Goal: Transaction & Acquisition: Download file/media

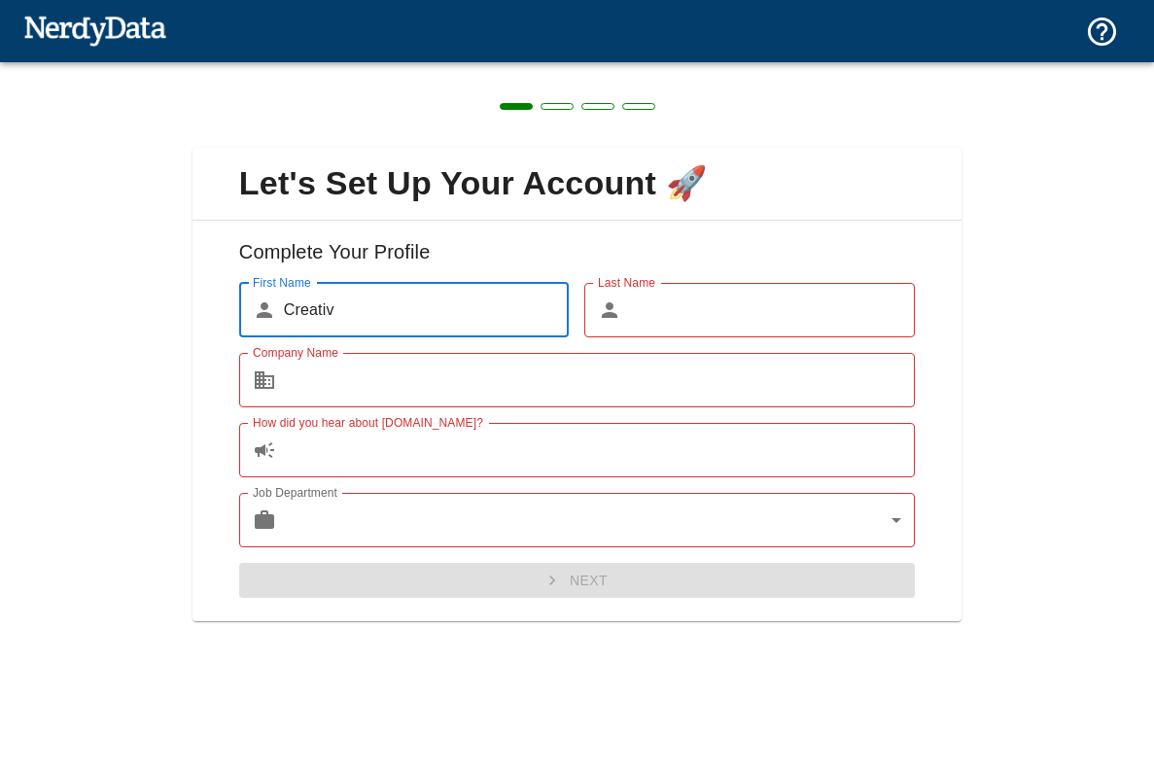
click at [656, 319] on input "Last Name" at bounding box center [772, 310] width 286 height 54
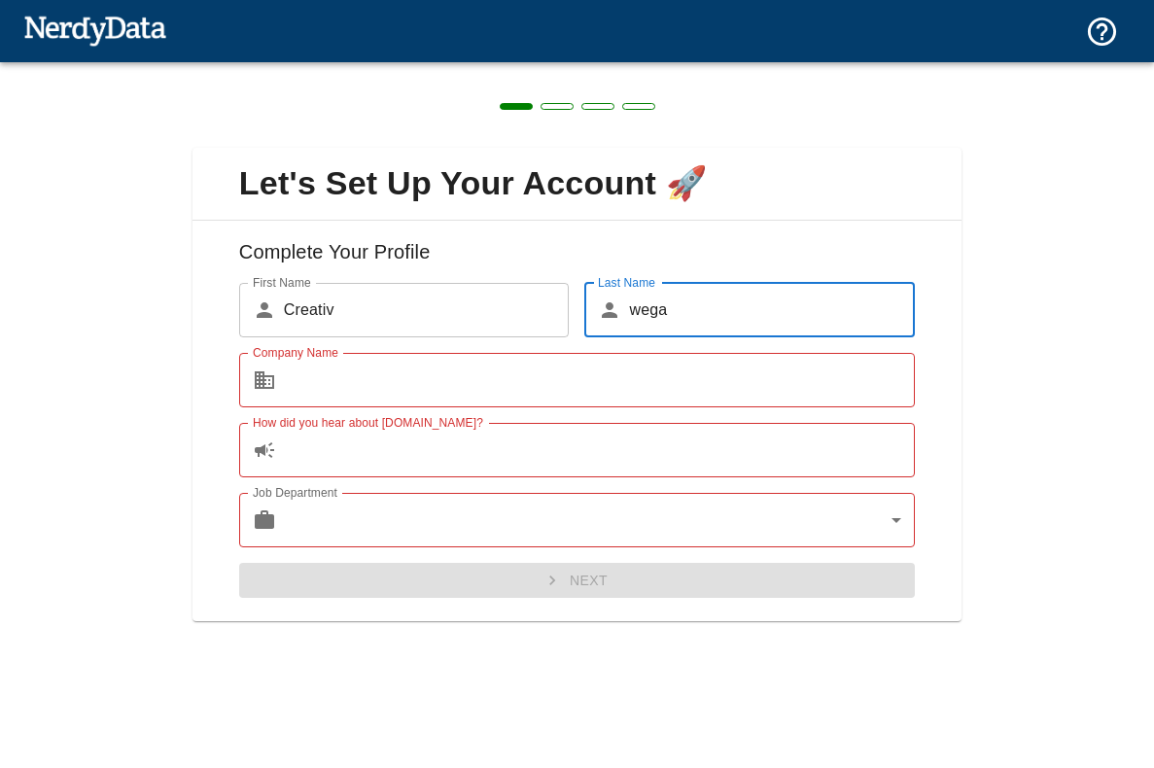
type input "wega"
click at [392, 387] on input "Company Name" at bounding box center [599, 380] width 631 height 54
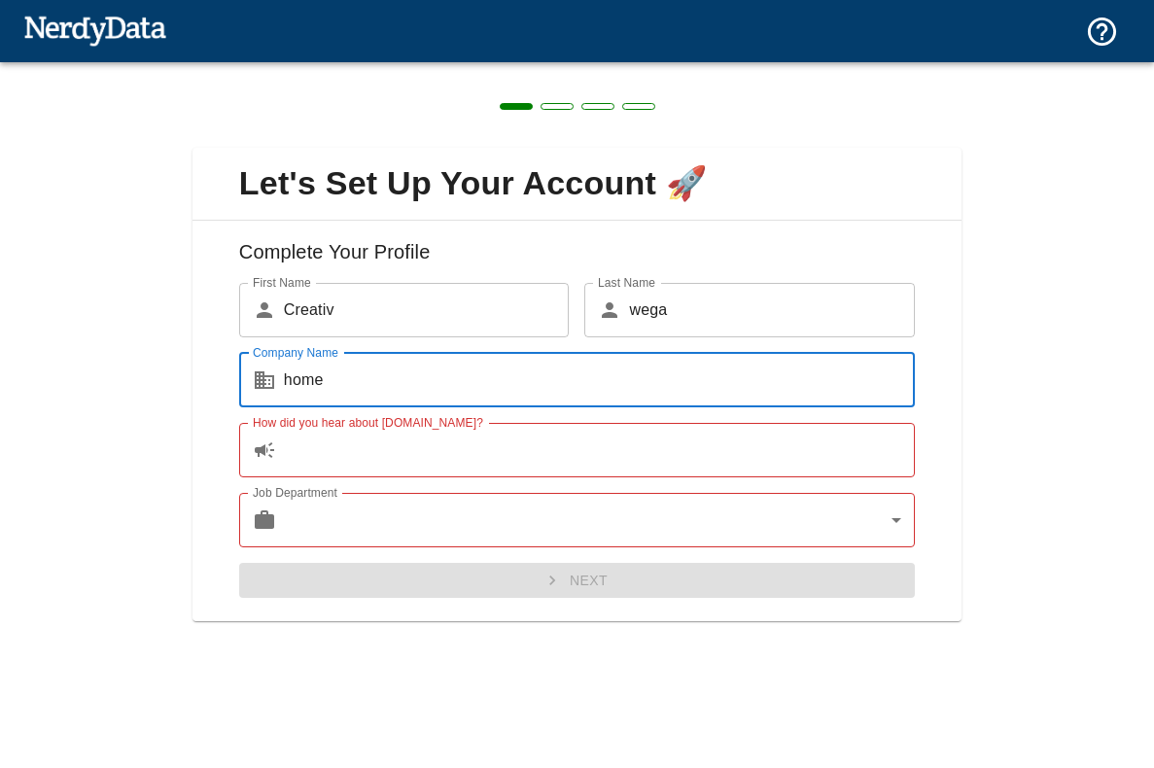
type input "home"
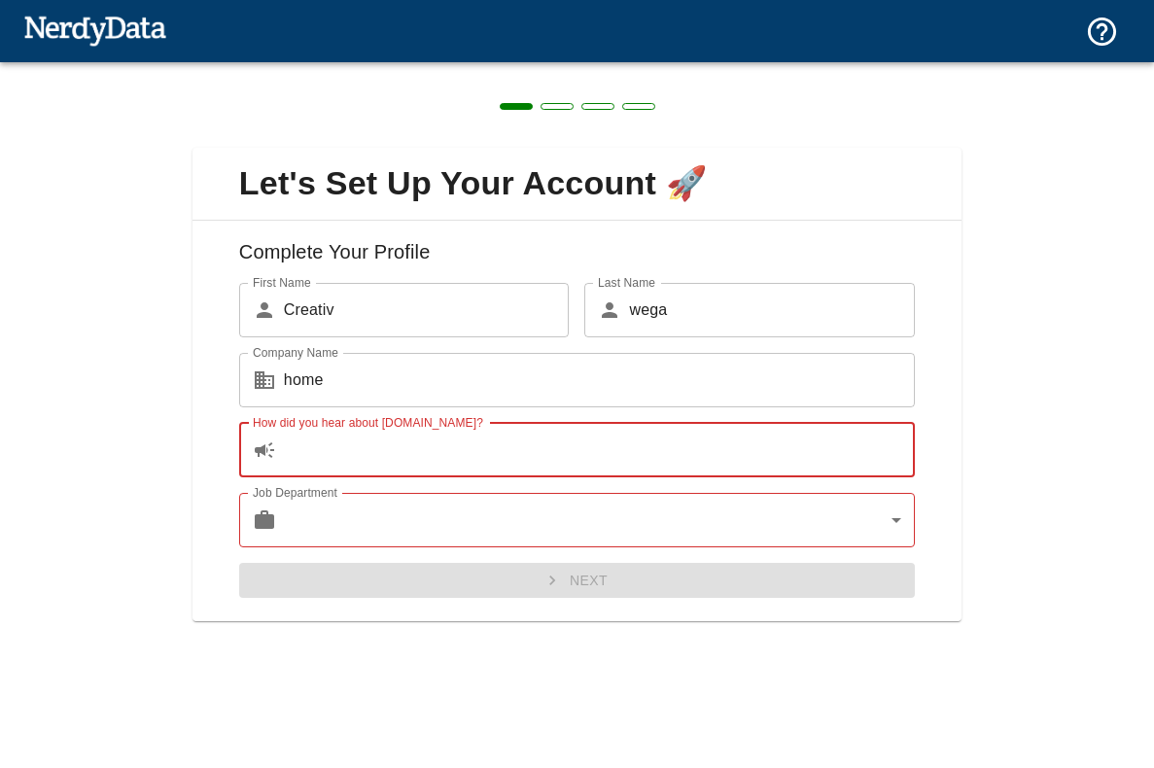
click at [362, 444] on input "How did you hear about [DOMAIN_NAME]?" at bounding box center [599, 450] width 631 height 54
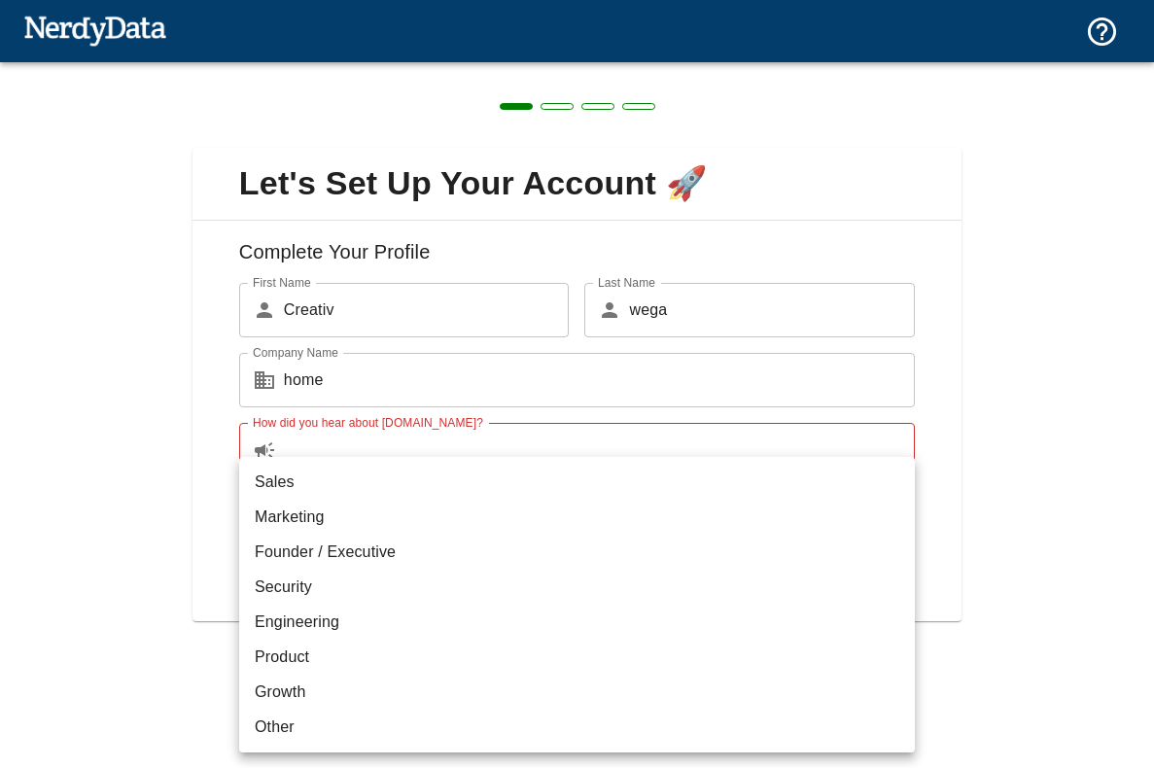
click at [566, 68] on body "Technologies Domains Pricing Products Create a Report Create a list of websites…" at bounding box center [577, 34] width 1154 height 68
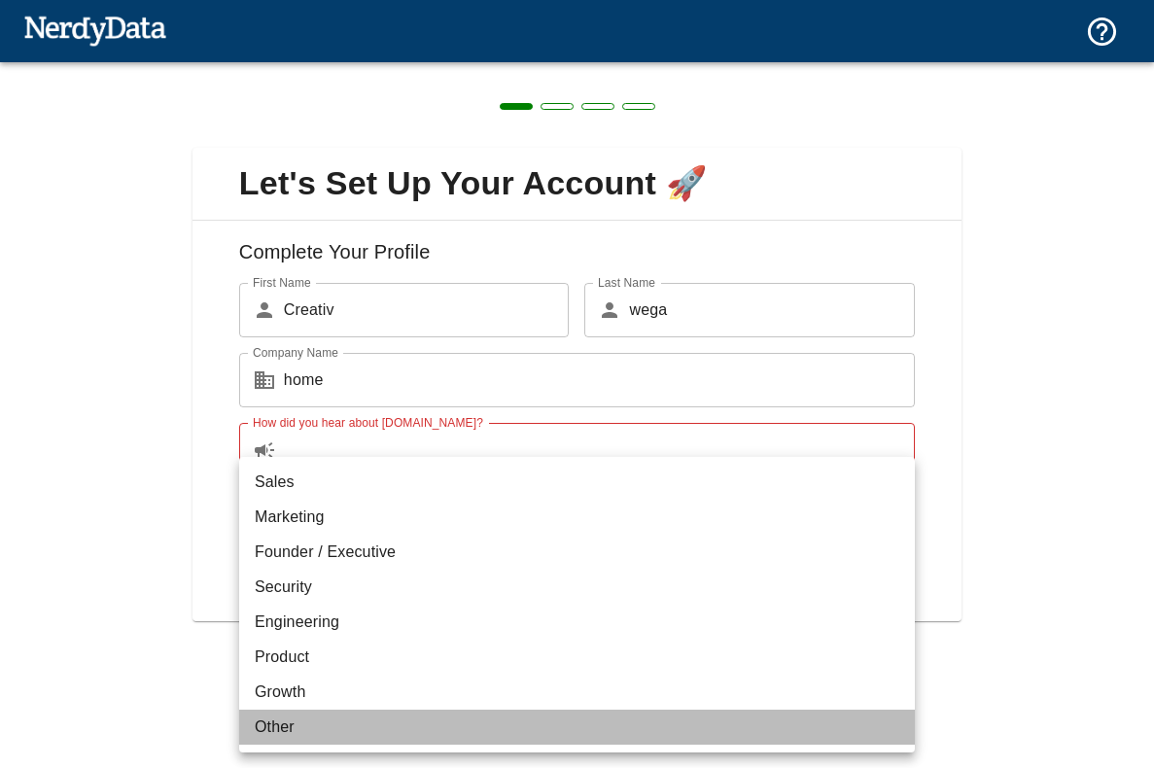
click at [265, 722] on li "Other" at bounding box center [577, 727] width 676 height 35
type input "other"
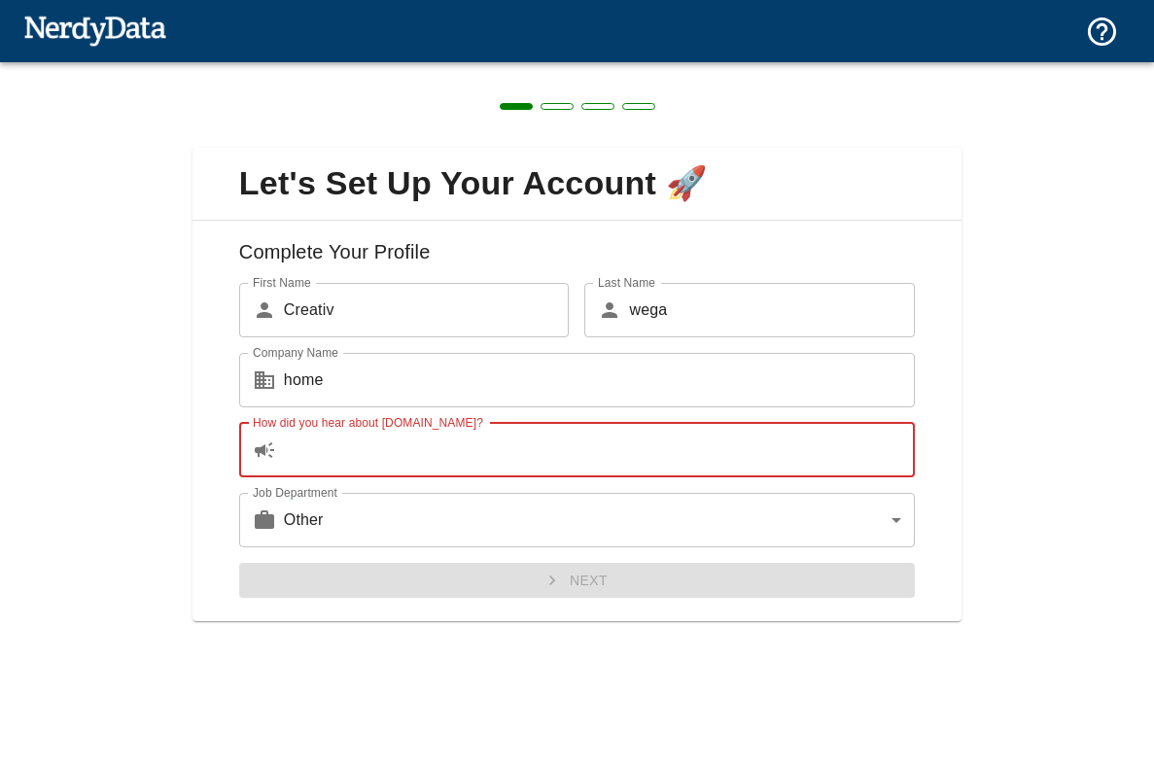
click at [353, 448] on input "How did you hear about [DOMAIN_NAME]?" at bounding box center [599, 450] width 631 height 54
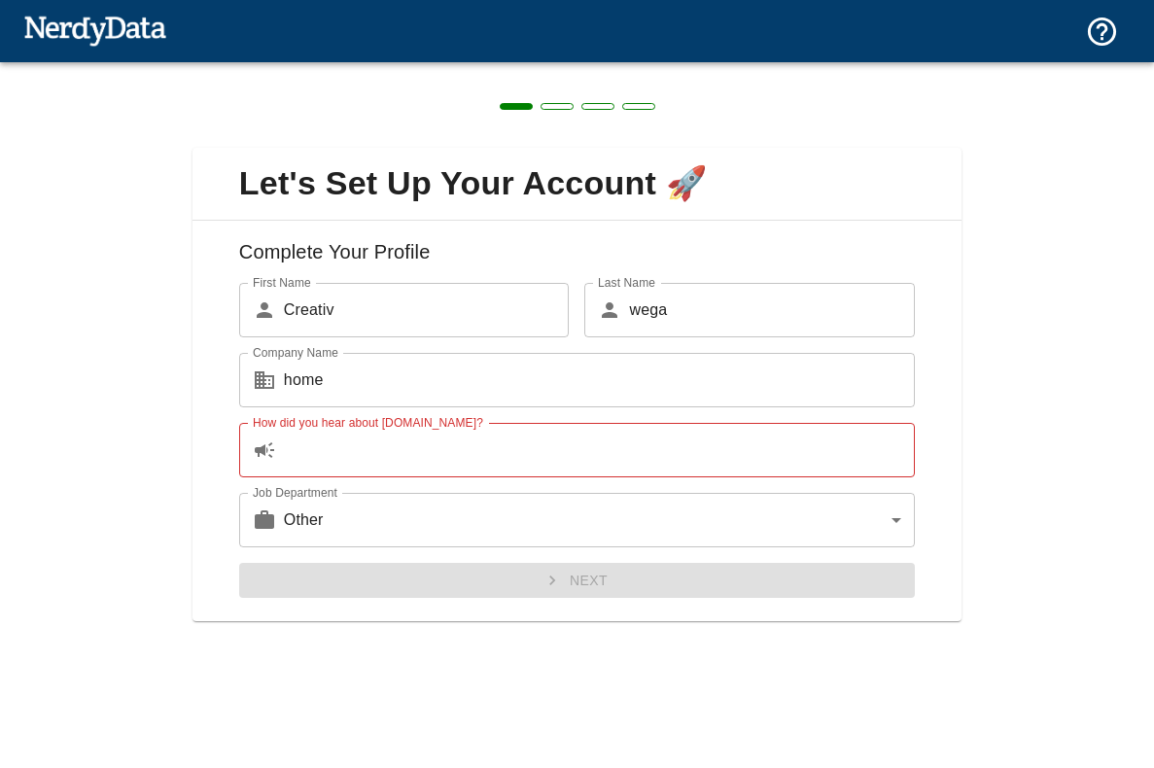
drag, startPoint x: 252, startPoint y: 421, endPoint x: 369, endPoint y: 421, distance: 116.7
click at [369, 421] on div "How did you hear about [DOMAIN_NAME]? ​ How did you hear about [DOMAIN_NAME]?" at bounding box center [569, 442] width 691 height 70
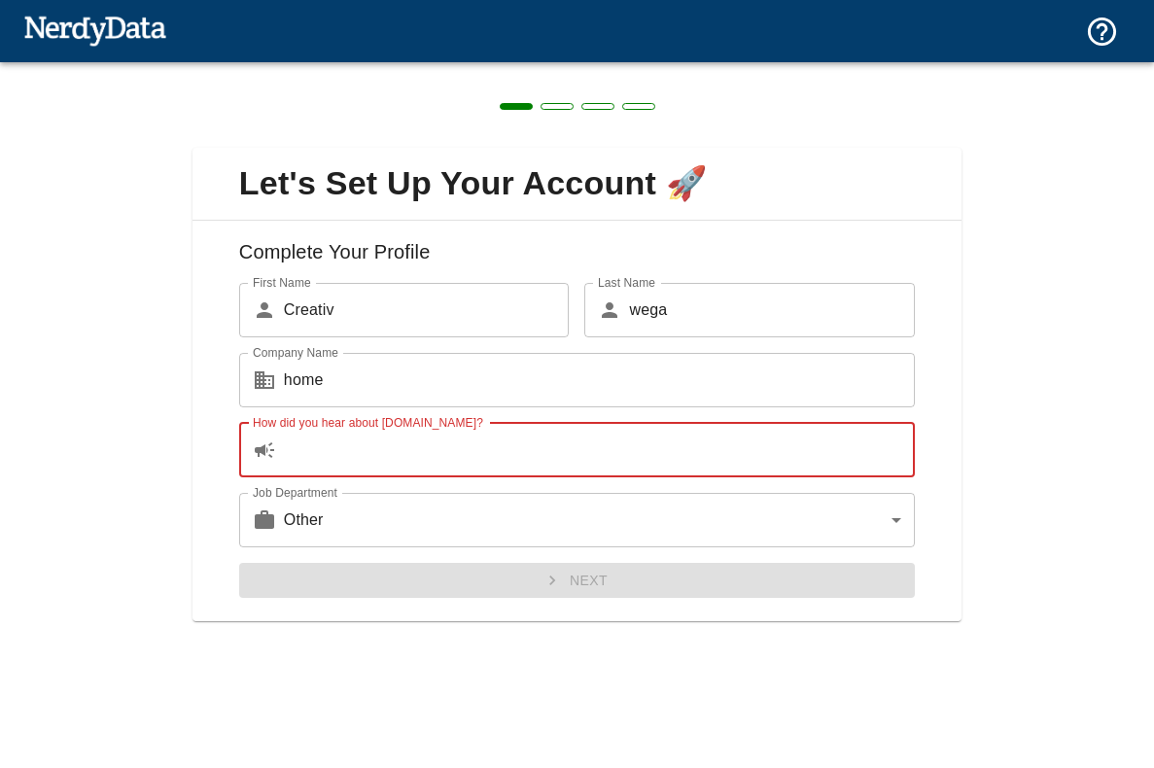
click at [367, 456] on input "How did you hear about [DOMAIN_NAME]?" at bounding box center [599, 450] width 631 height 54
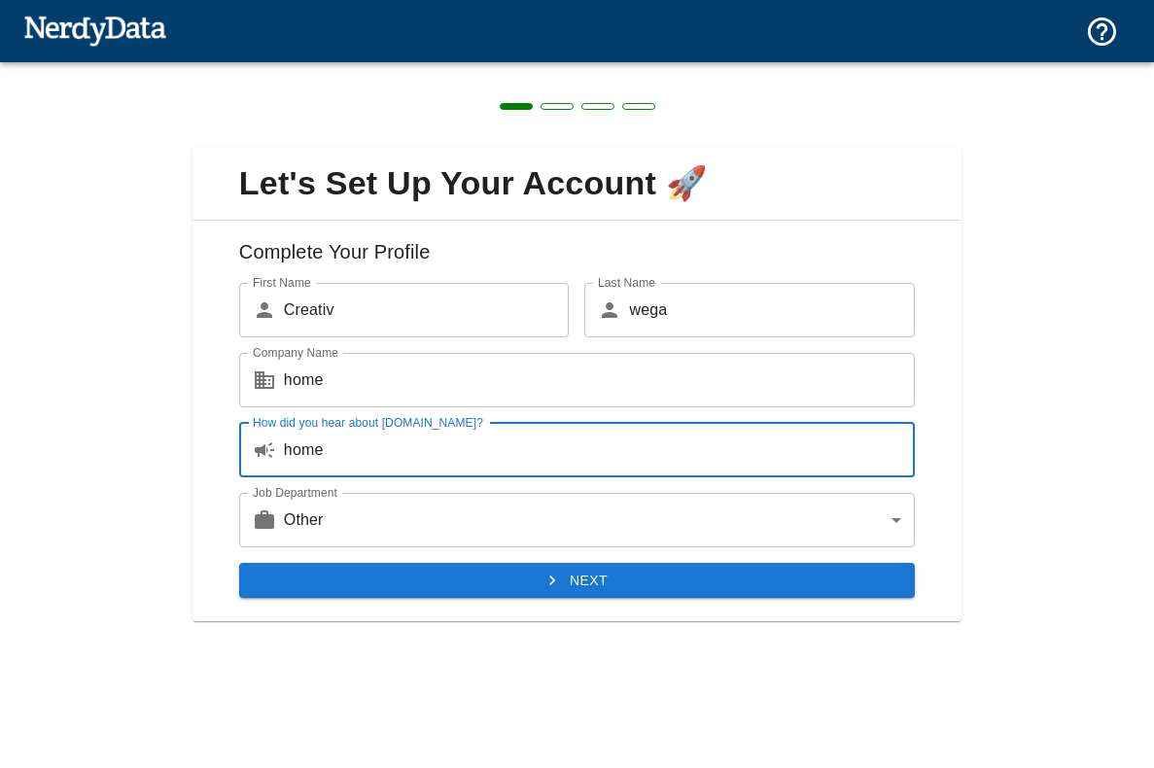
type input "home"
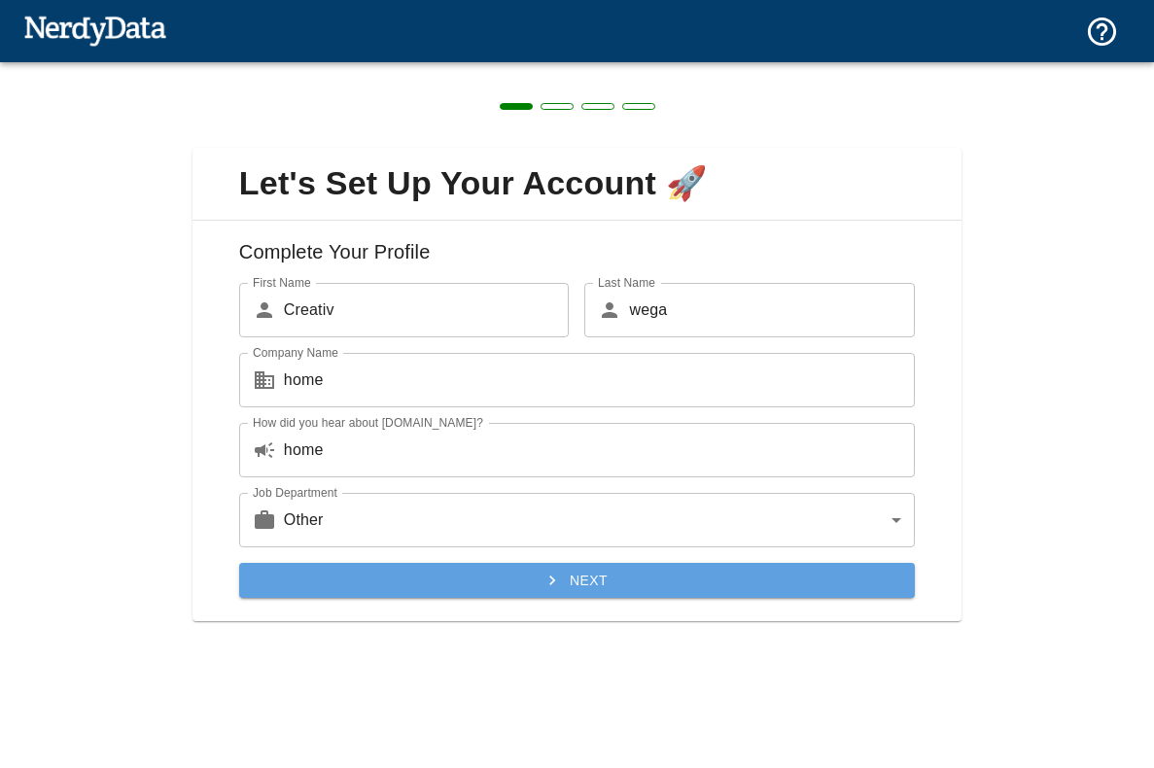
click at [575, 577] on button "Next" at bounding box center [577, 581] width 676 height 36
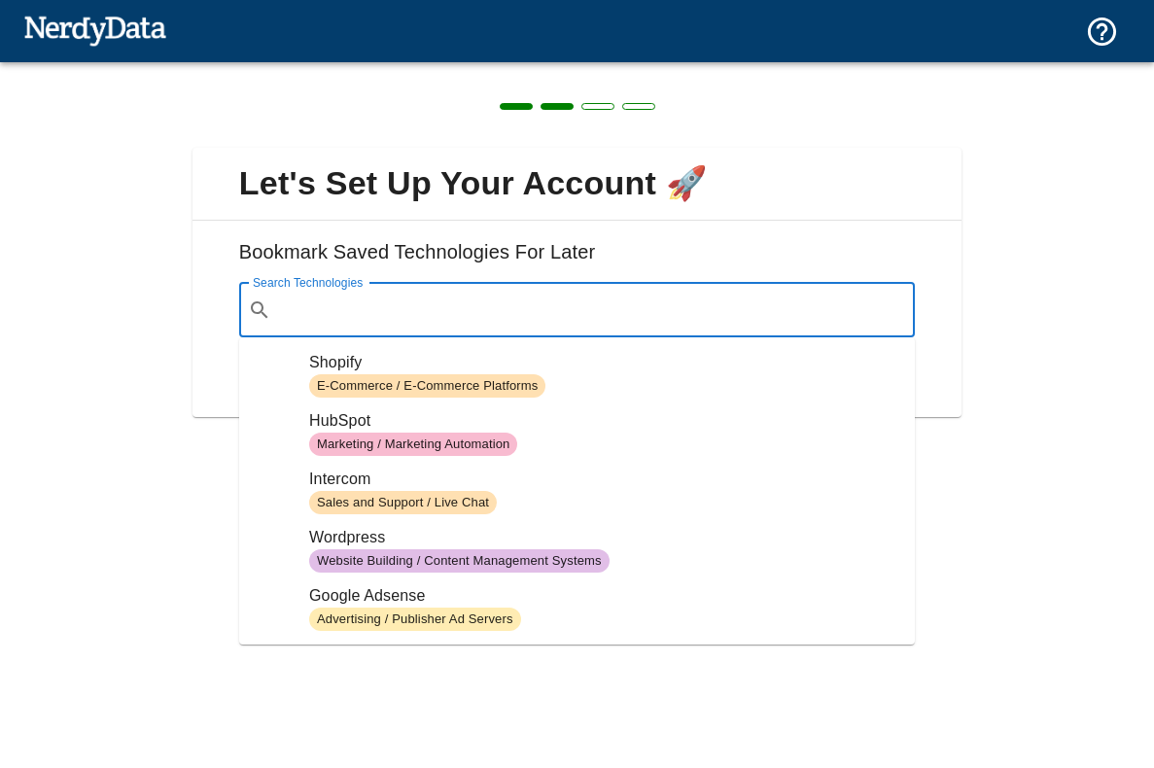
click at [311, 311] on input "Search Technologies" at bounding box center [592, 310] width 627 height 37
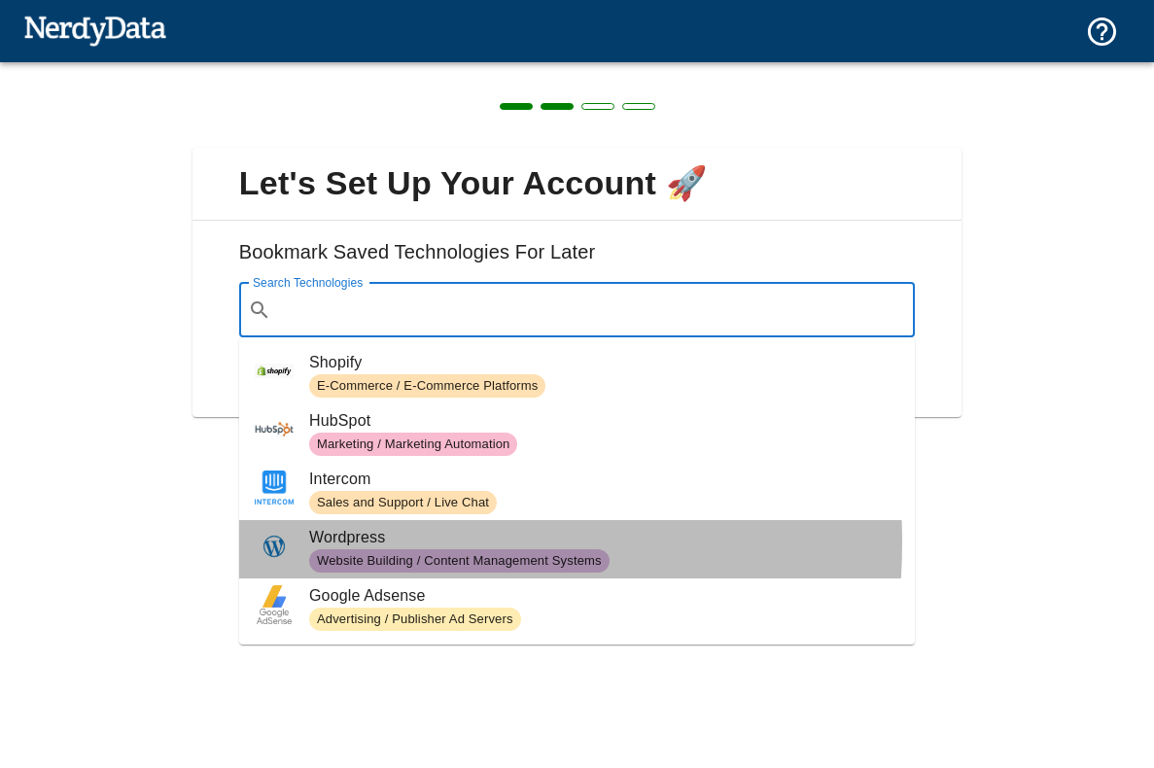
click at [330, 543] on span "Wordpress" at bounding box center [604, 537] width 590 height 23
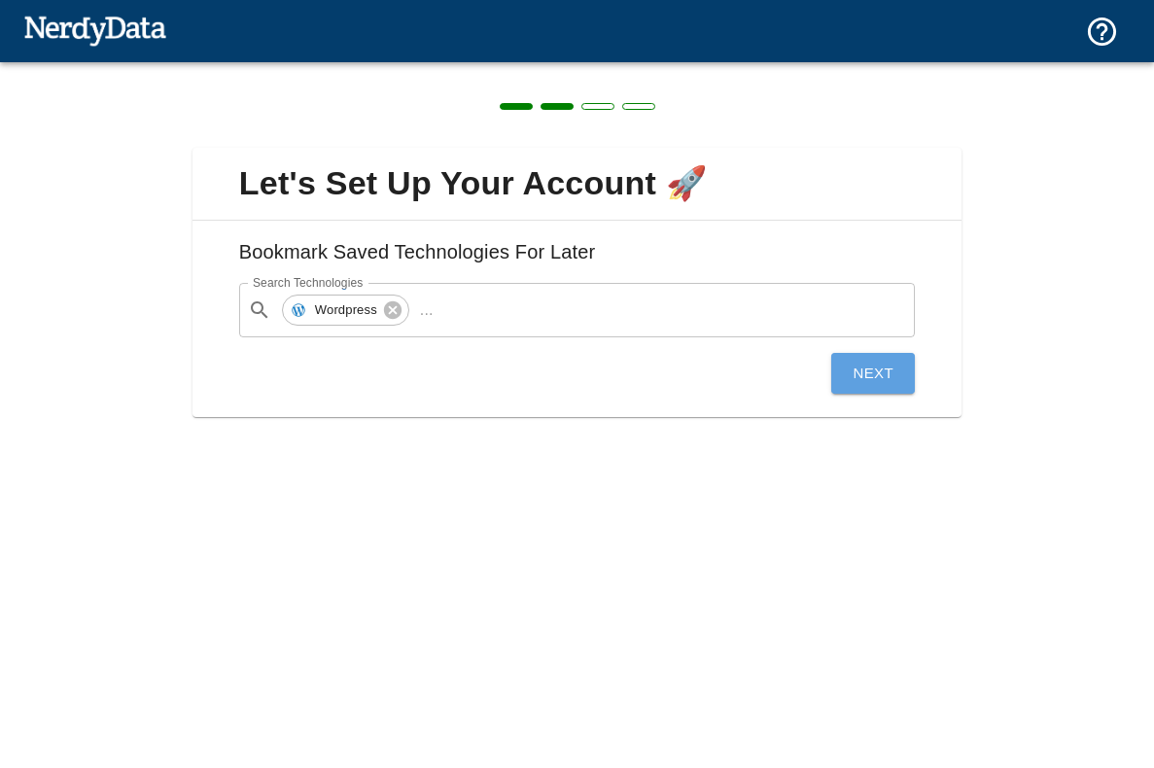
click at [871, 369] on button "Next" at bounding box center [873, 373] width 84 height 41
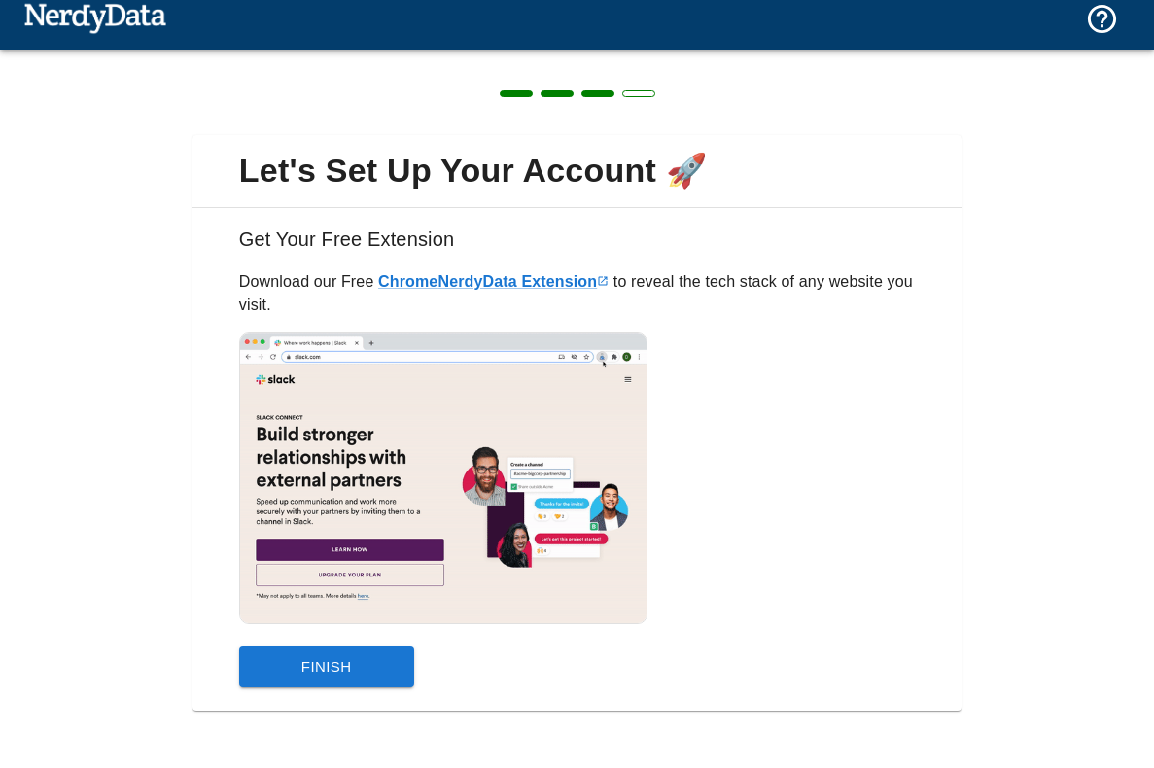
scroll to position [18, 0]
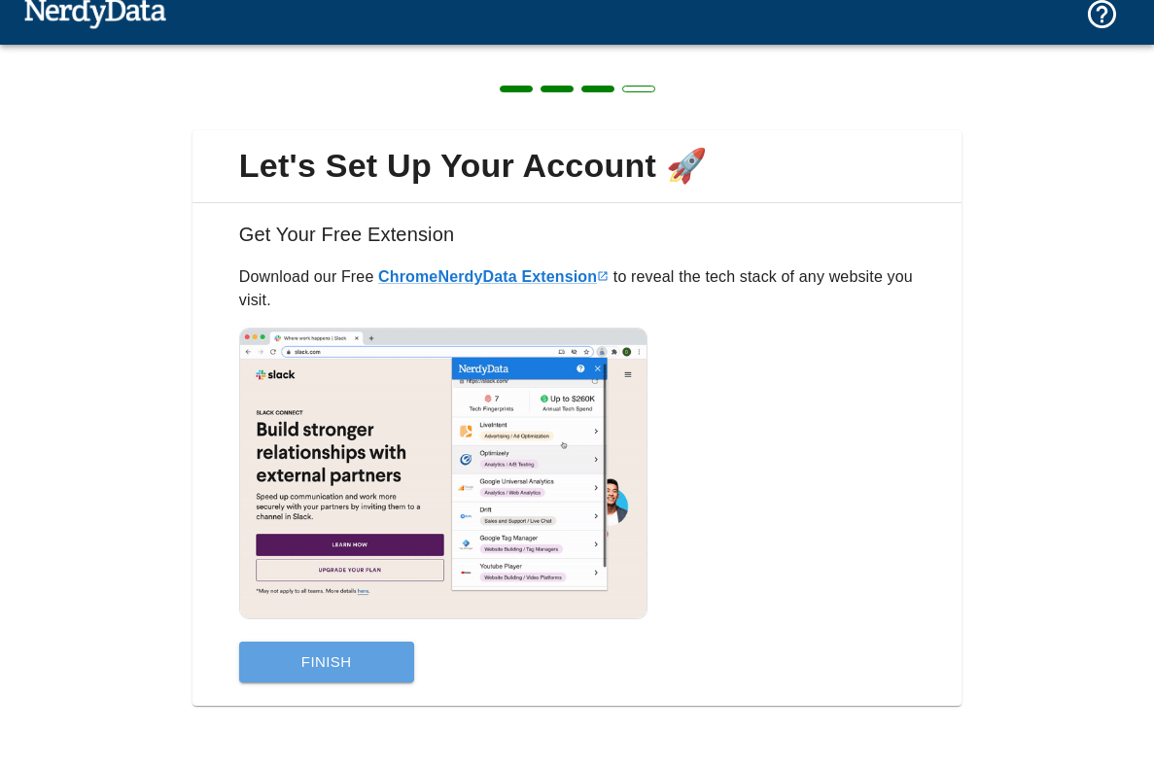
click at [330, 655] on button "Finish" at bounding box center [326, 662] width 175 height 41
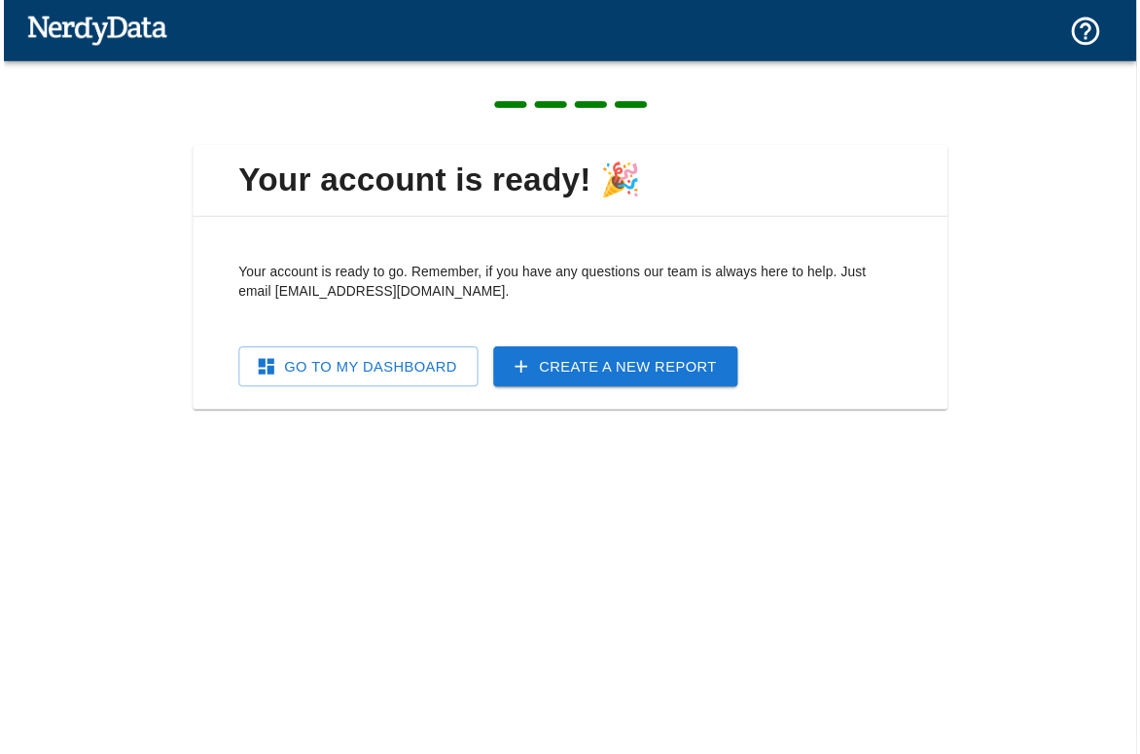
scroll to position [0, 0]
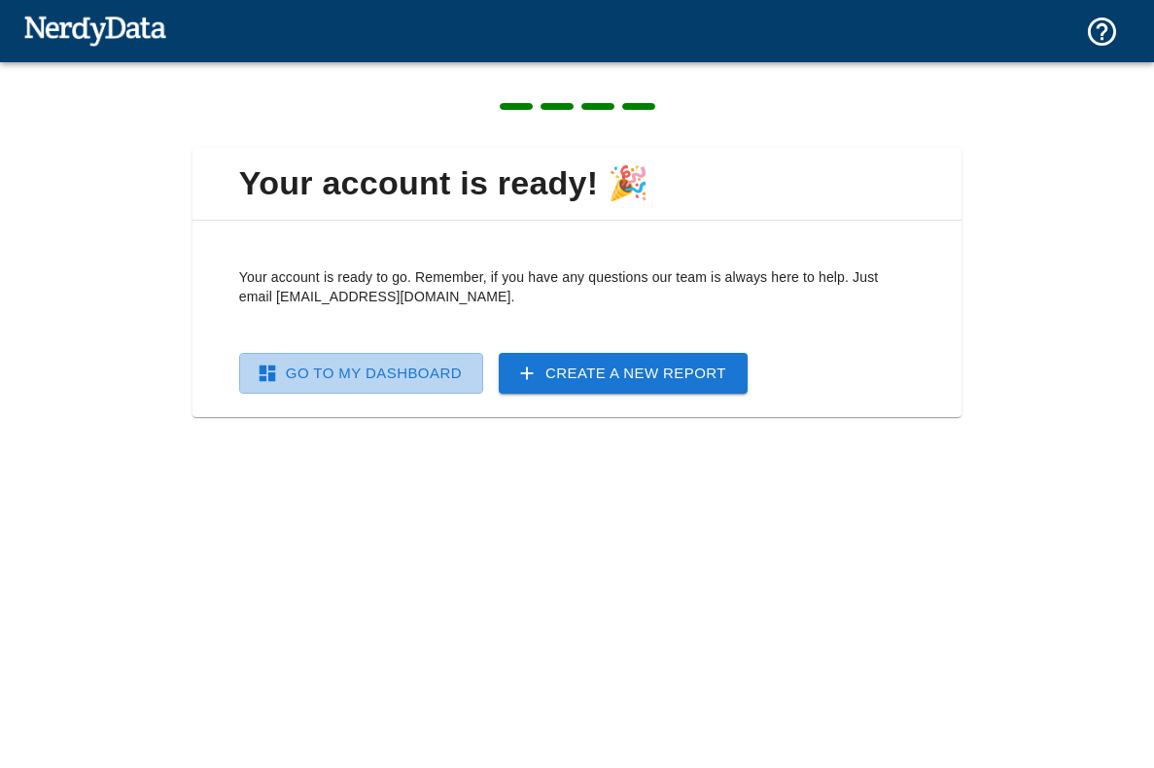
click at [358, 375] on link "Go To My Dashboard" at bounding box center [361, 373] width 244 height 41
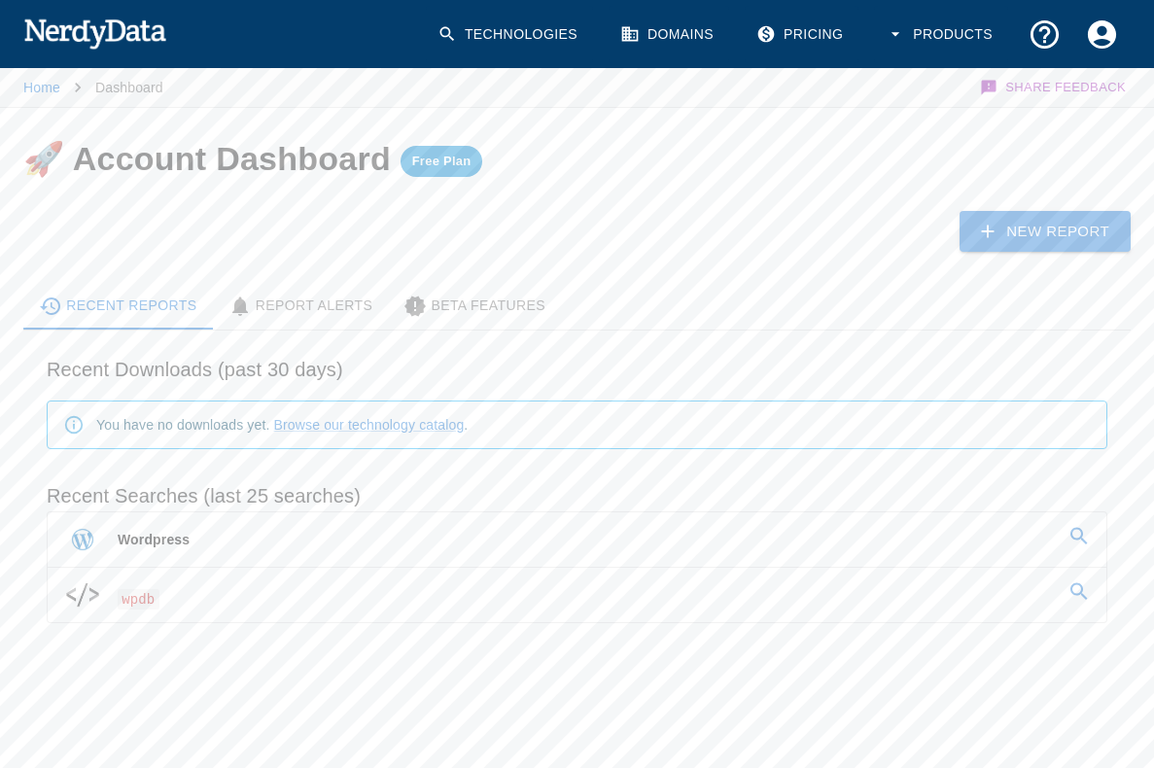
click at [151, 544] on span "Wordpress" at bounding box center [154, 540] width 72 height 16
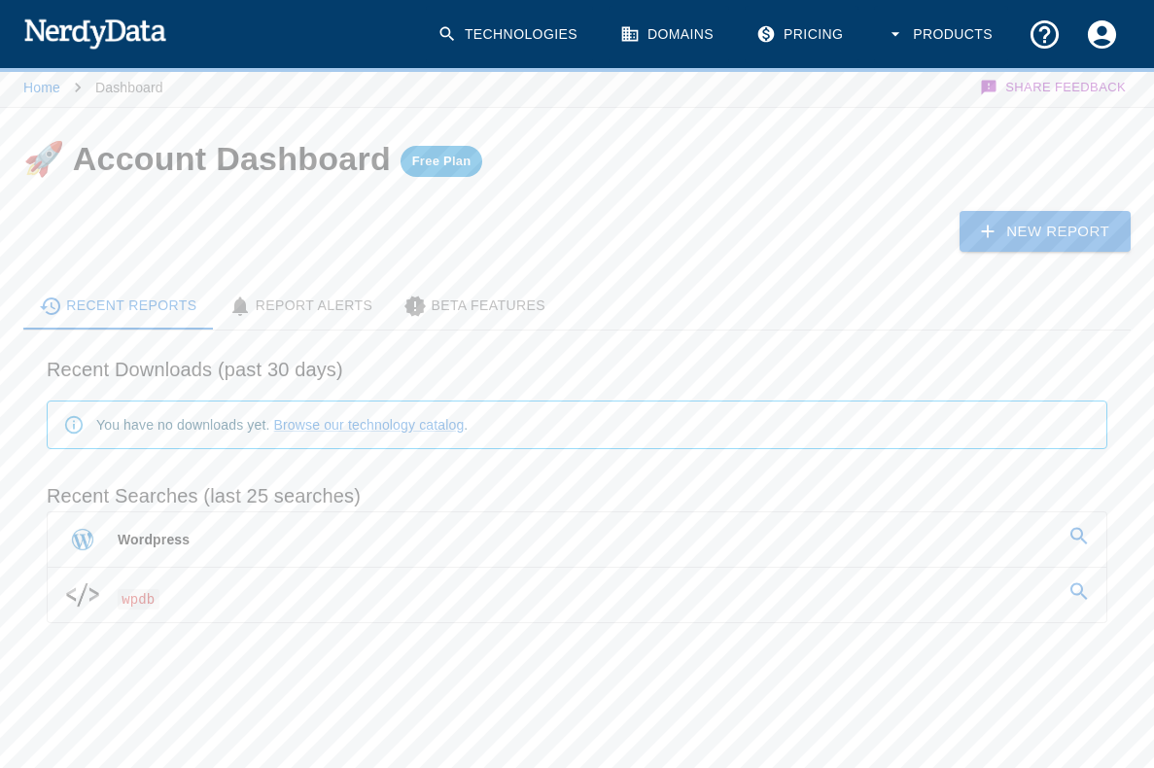
click at [300, 307] on div "Report Alerts" at bounding box center [301, 306] width 145 height 23
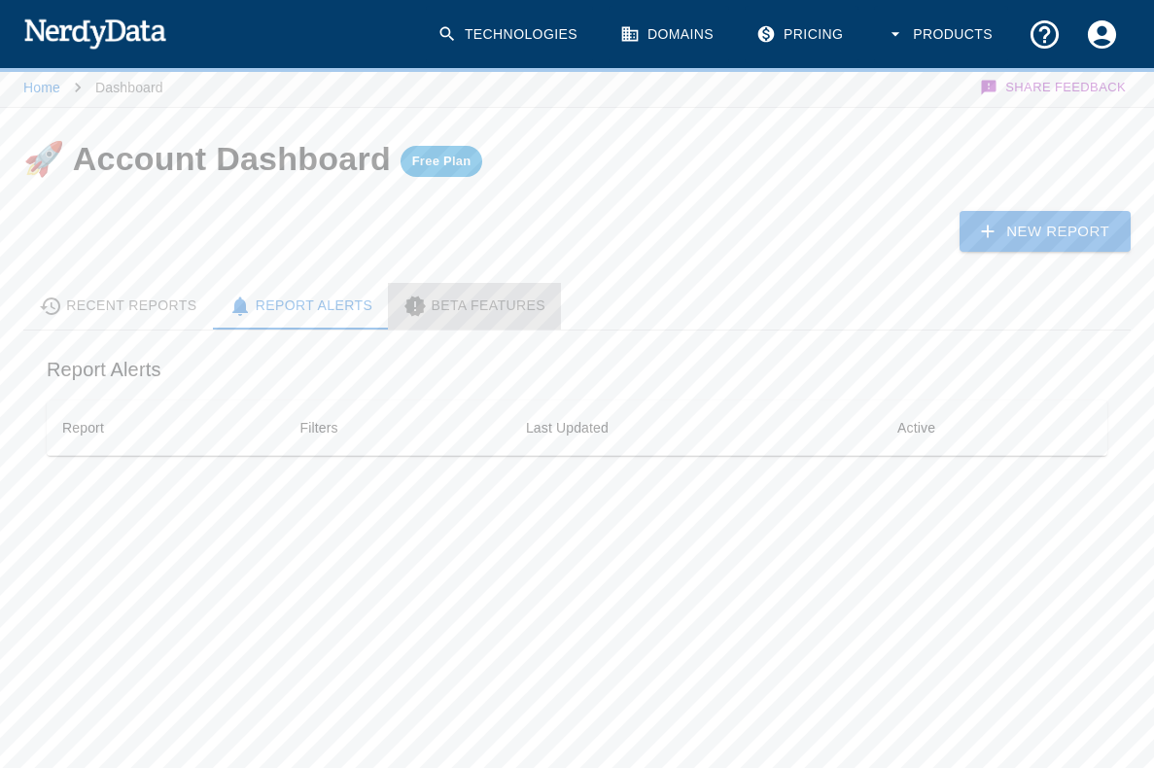
click at [464, 302] on div "Beta Features" at bounding box center [475, 306] width 142 height 23
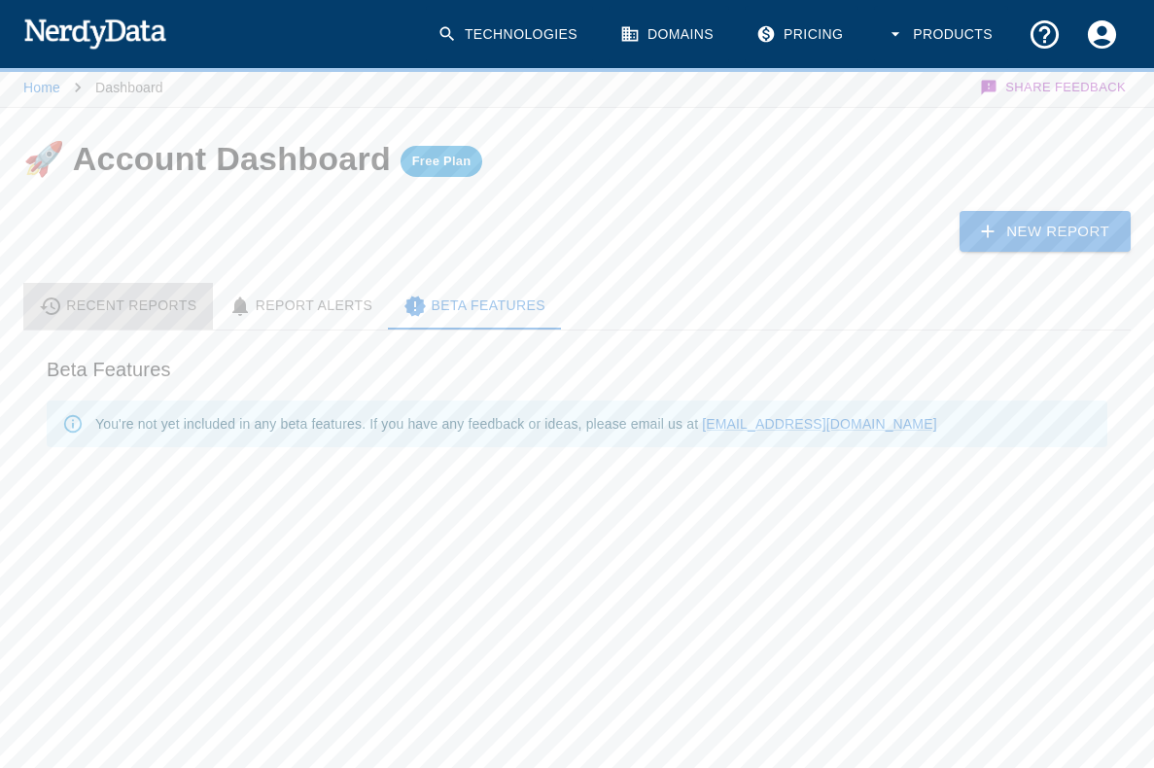
click at [103, 300] on div "Recent Reports" at bounding box center [118, 306] width 158 height 23
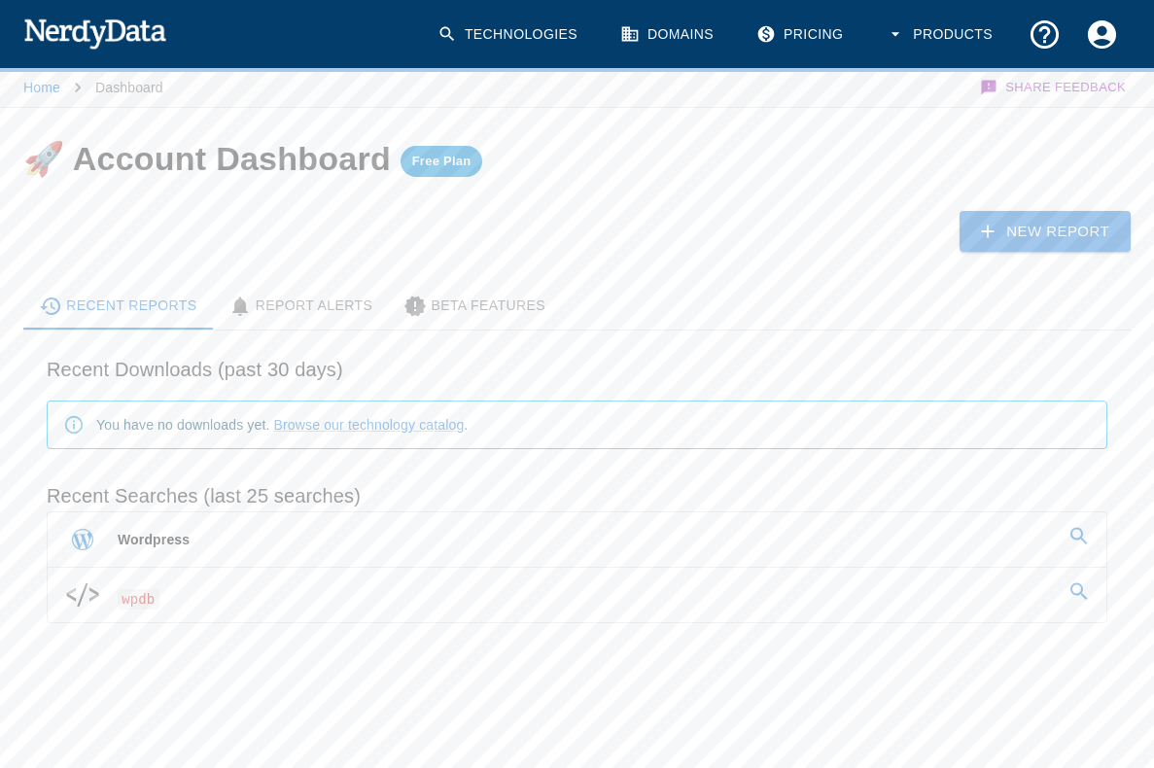
click at [137, 540] on span "Wordpress" at bounding box center [154, 540] width 72 height 16
click at [130, 595] on span "wpdb" at bounding box center [139, 599] width 42 height 20
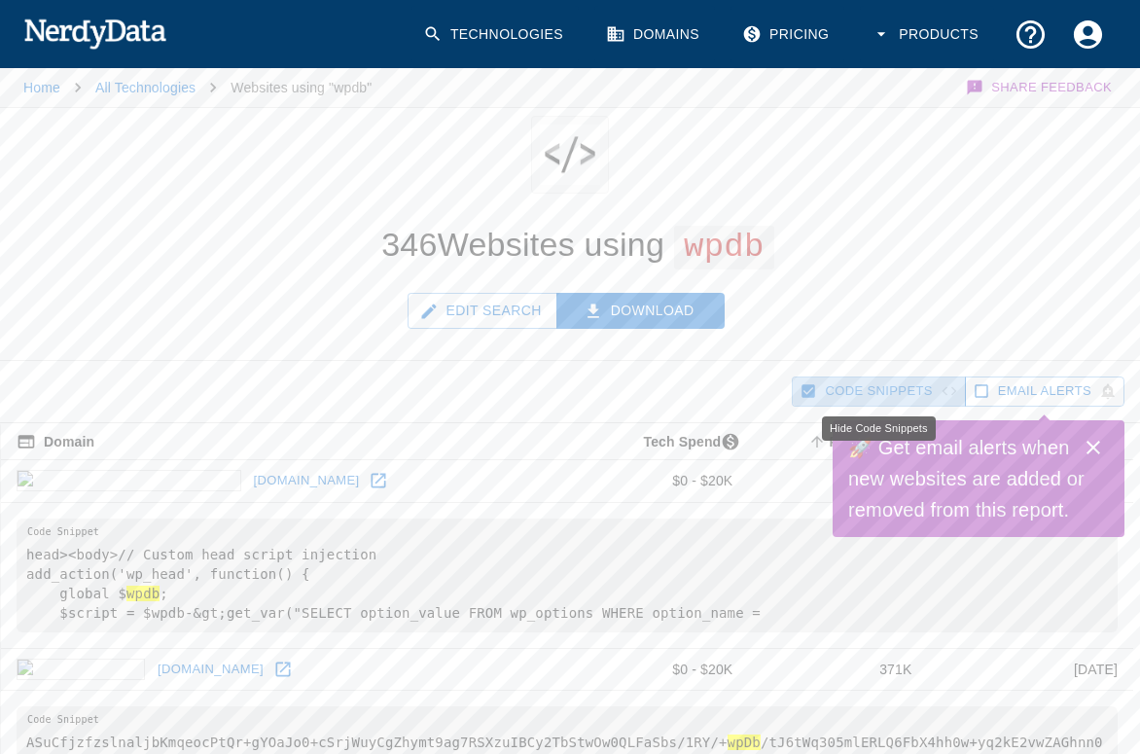
click at [859, 389] on span "Code Snippets" at bounding box center [878, 391] width 107 height 22
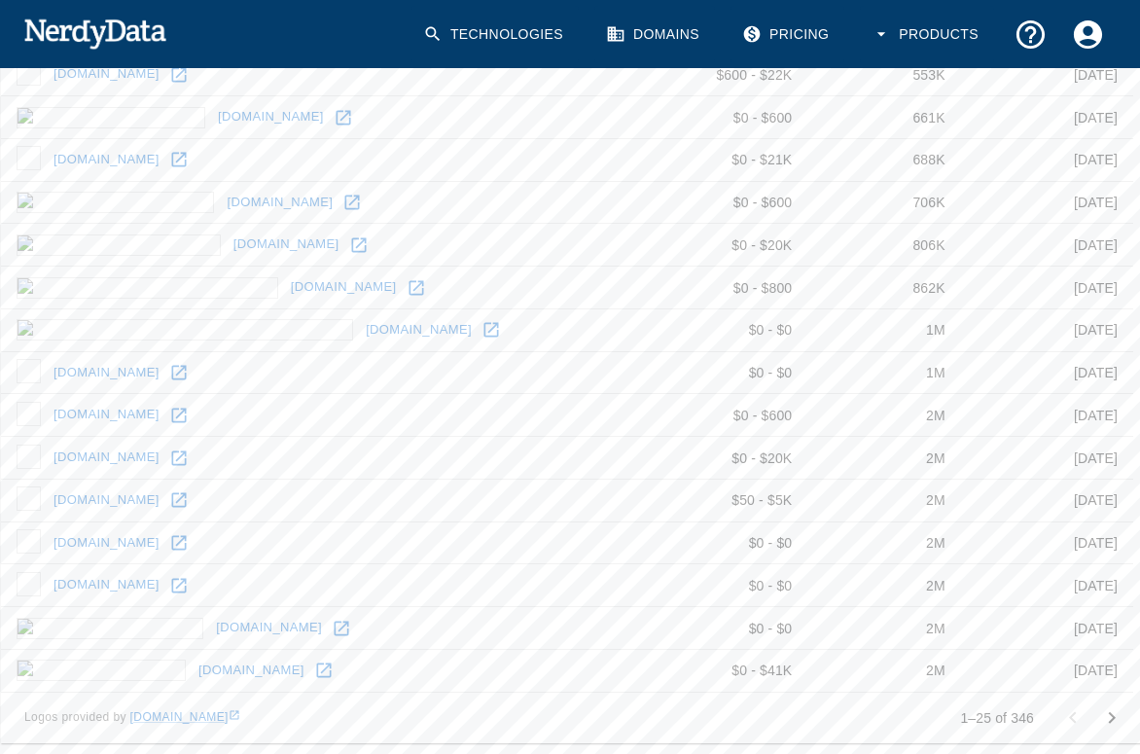
scroll to position [836, 0]
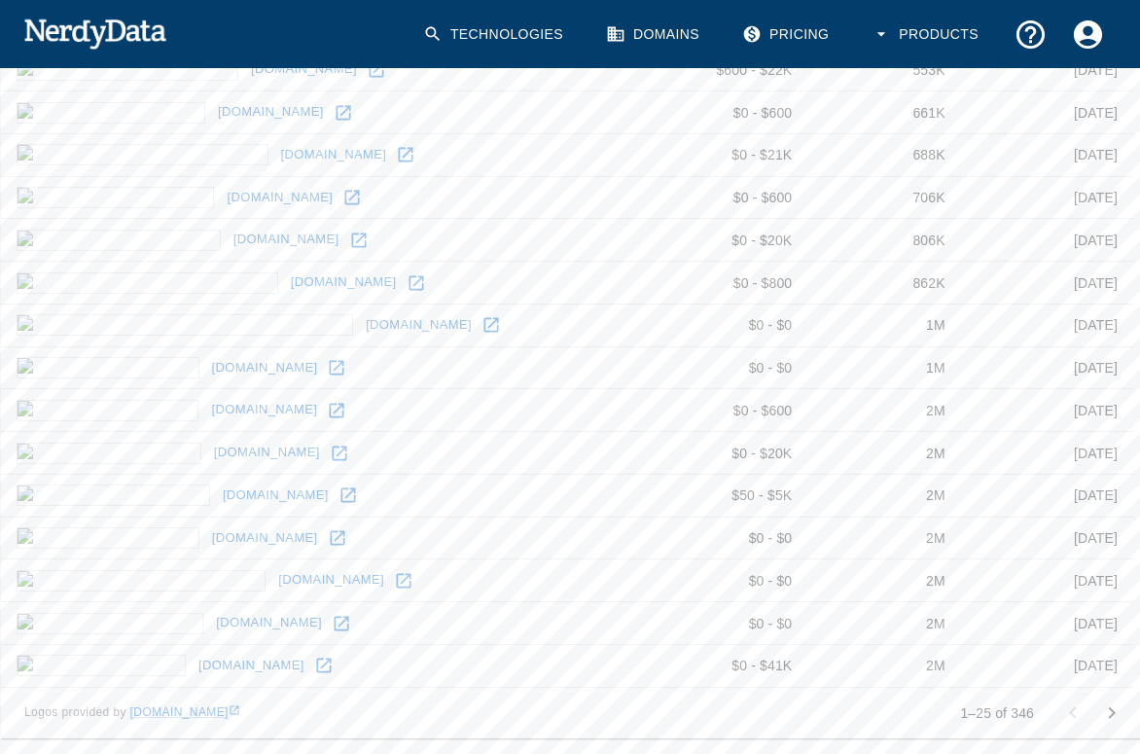
click at [193, 662] on link "[DOMAIN_NAME]" at bounding box center [251, 666] width 116 height 30
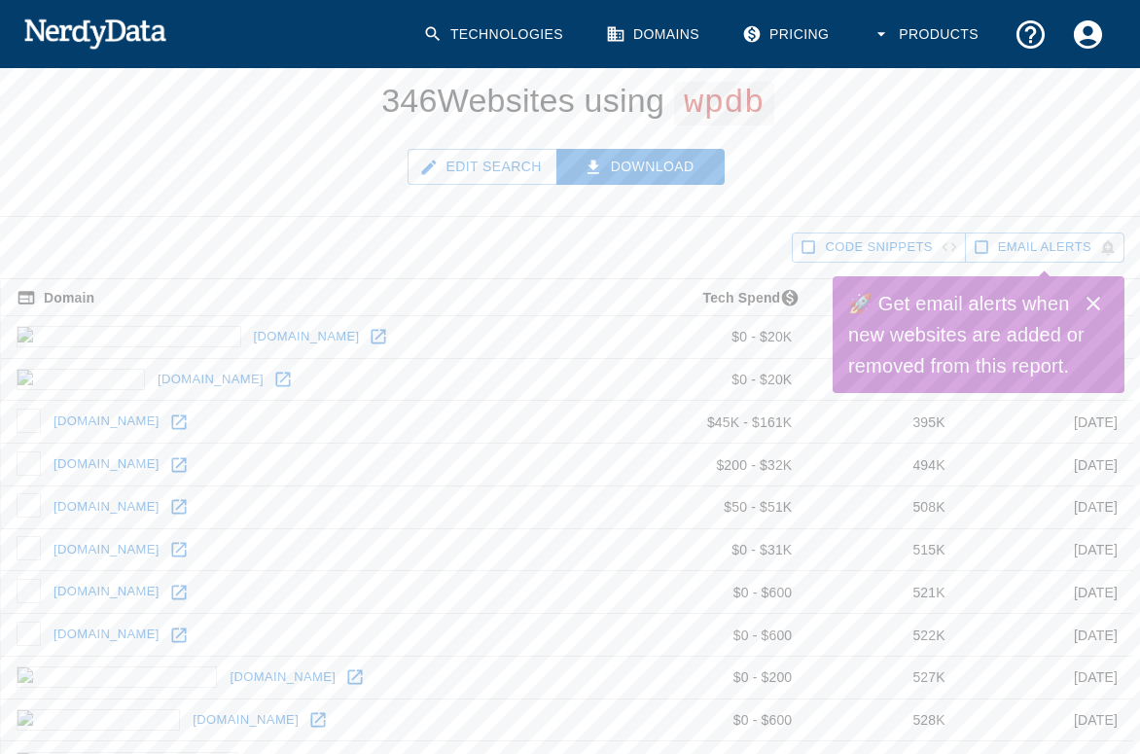
scroll to position [0, 0]
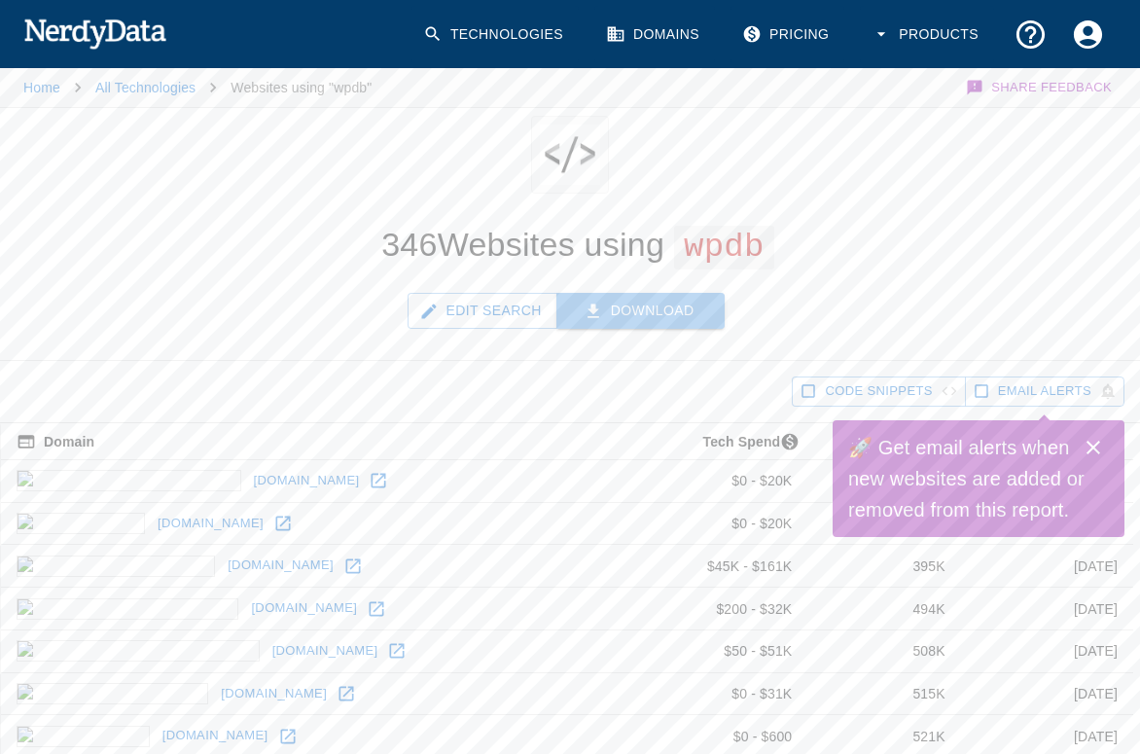
click at [616, 310] on button "Download" at bounding box center [640, 311] width 169 height 36
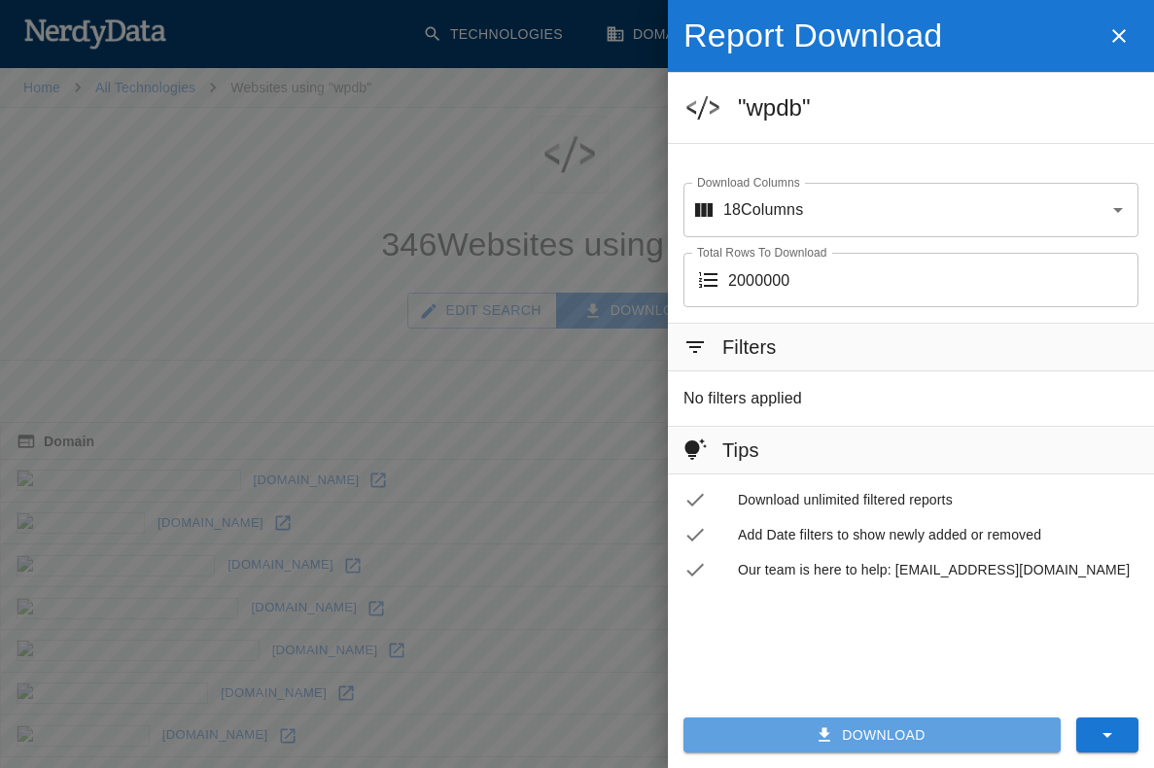
click at [877, 728] on button "Download" at bounding box center [872, 736] width 377 height 36
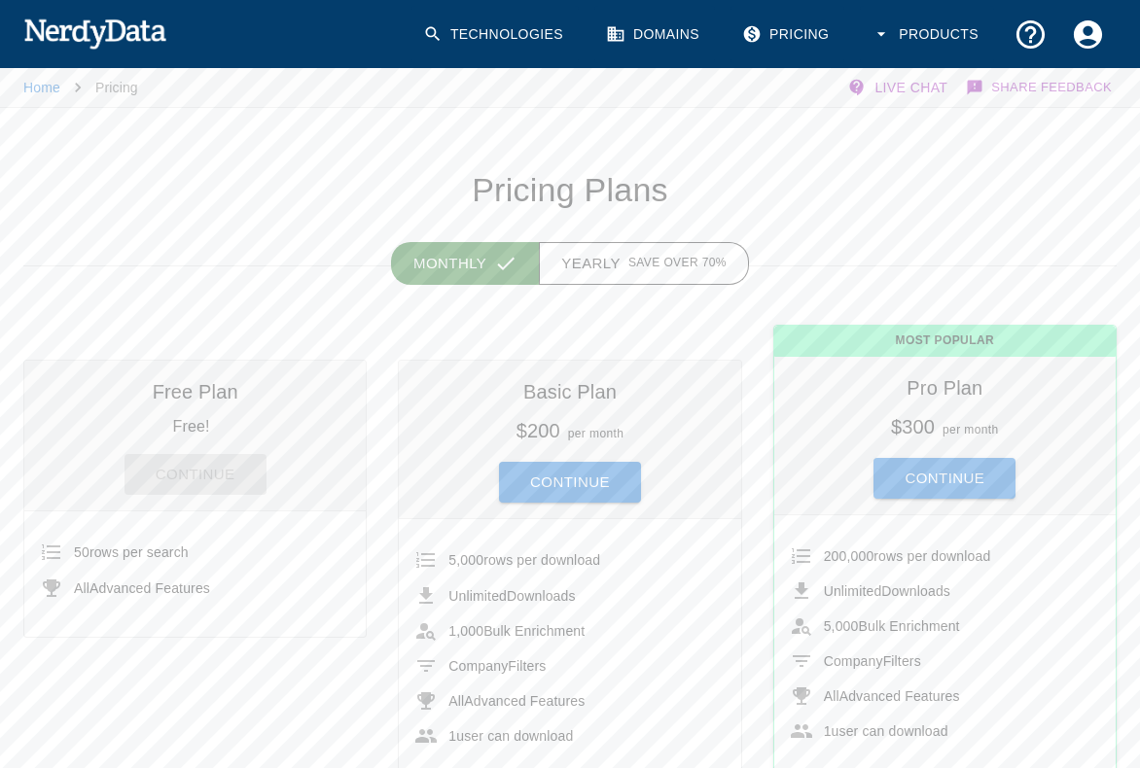
click at [999, 230] on div "Monthly Yearly Save over 70%" at bounding box center [554, 238] width 1124 height 55
